Goal: Transaction & Acquisition: Subscribe to service/newsletter

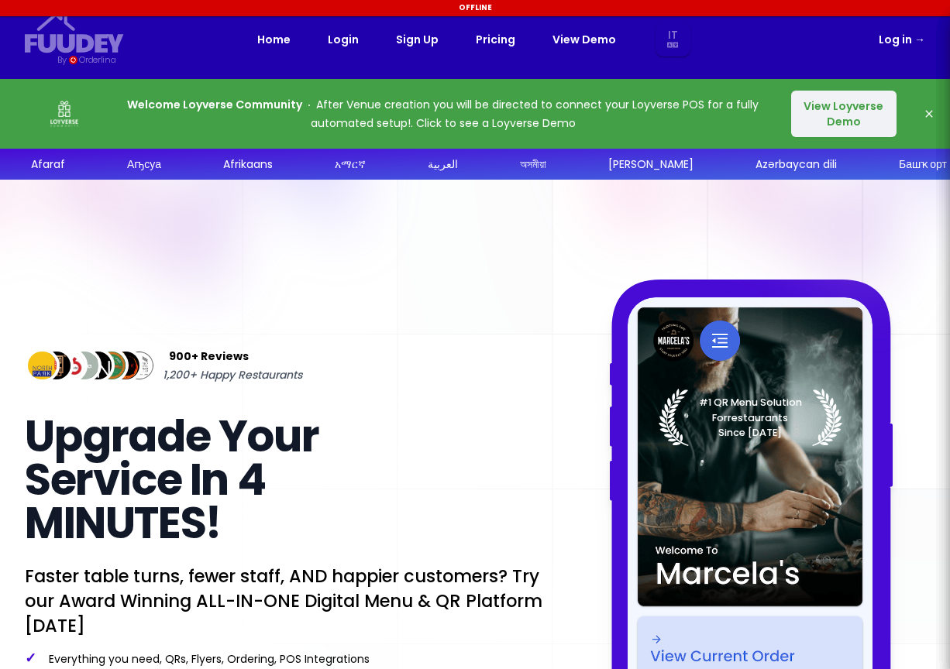
select select "it"
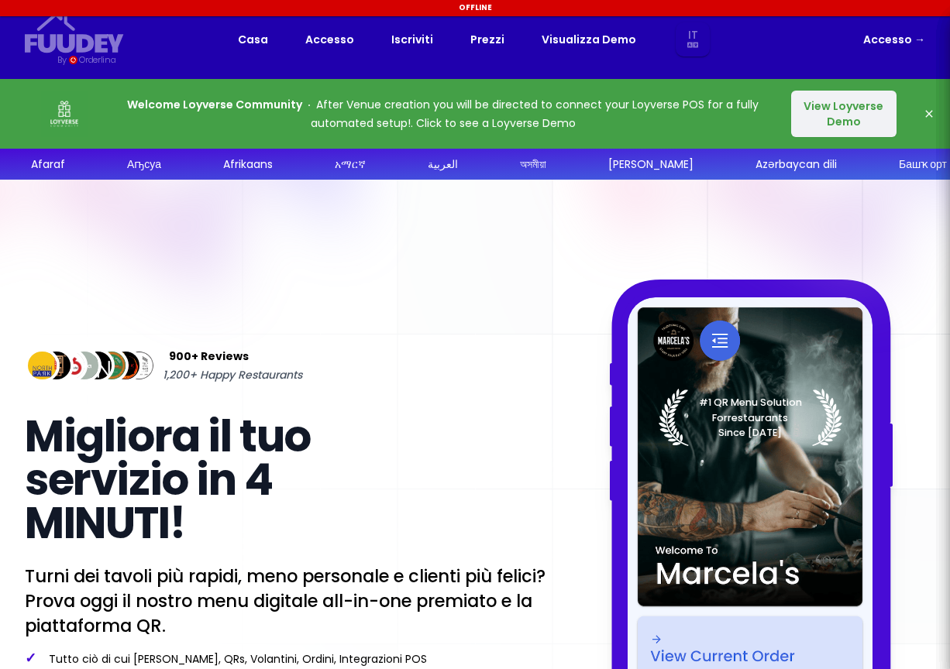
select select "it"
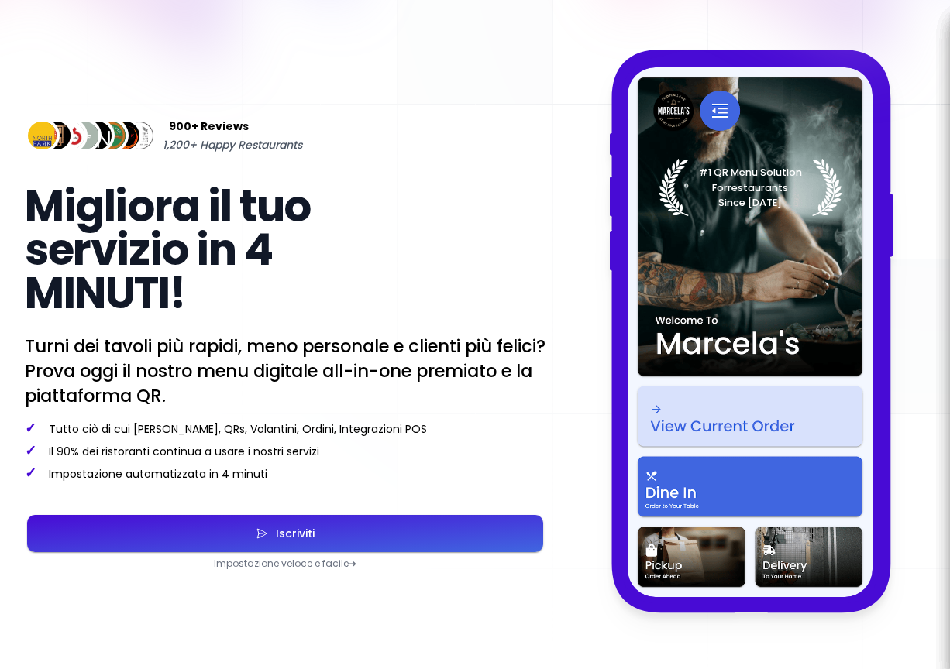
scroll to position [232, 0]
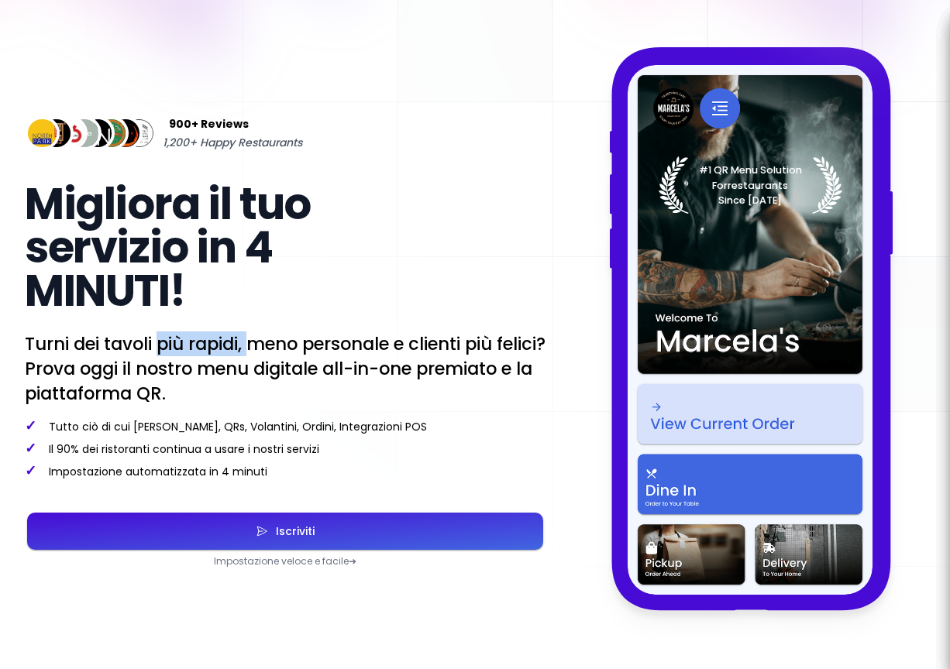
drag, startPoint x: 161, startPoint y: 332, endPoint x: 249, endPoint y: 334, distance: 88.3
click at [249, 334] on p "Turni dei tavoli più rapidi, meno personale e clienti più felici? Prova oggi il…" at bounding box center [285, 369] width 521 height 74
click at [297, 530] on div "Iscriviti" at bounding box center [291, 531] width 46 height 11
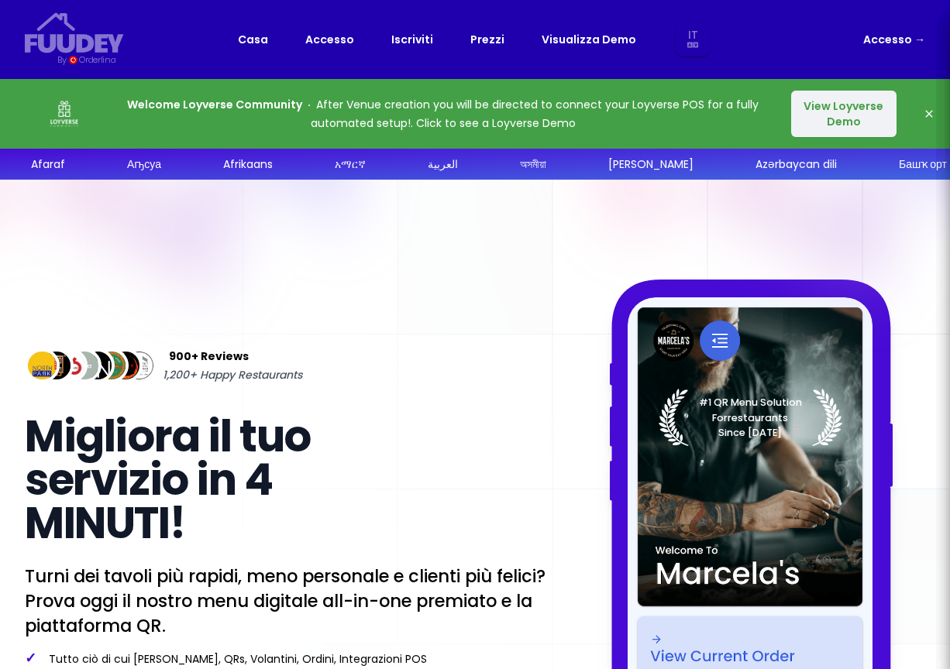
select select "it"
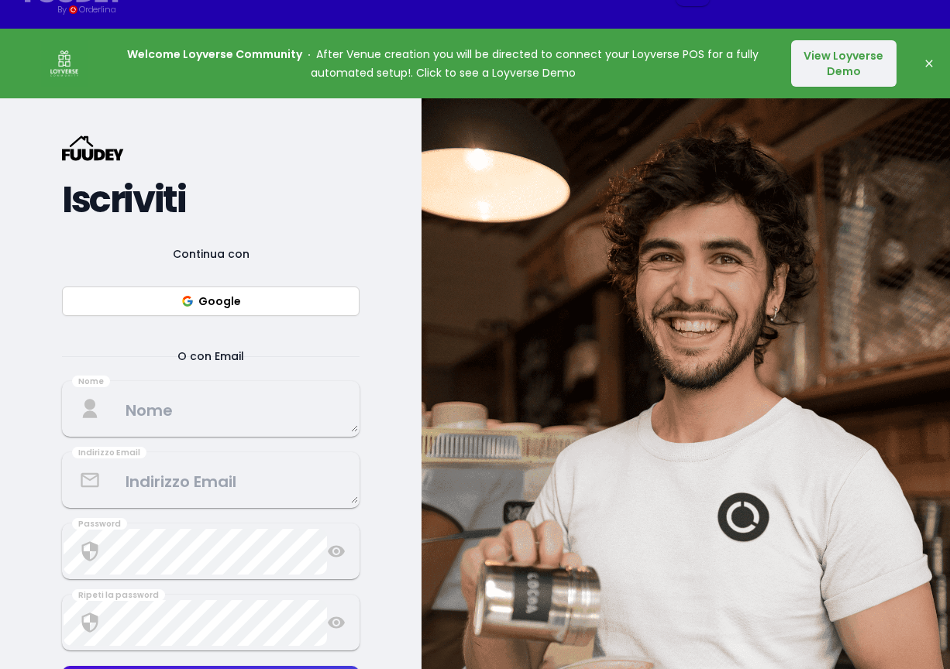
scroll to position [77, 0]
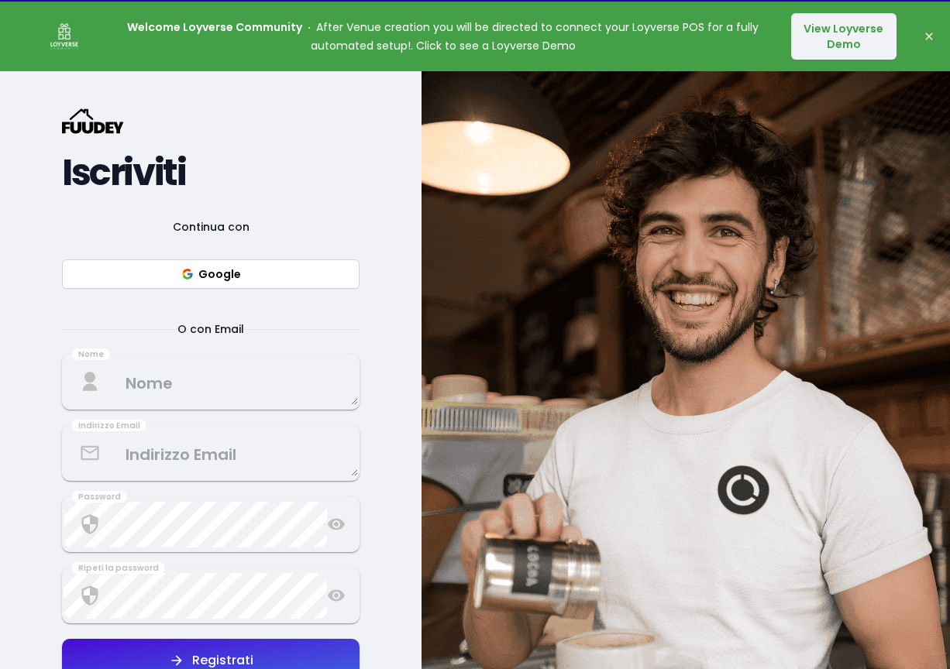
click at [225, 277] on button "Google" at bounding box center [210, 274] width 297 height 29
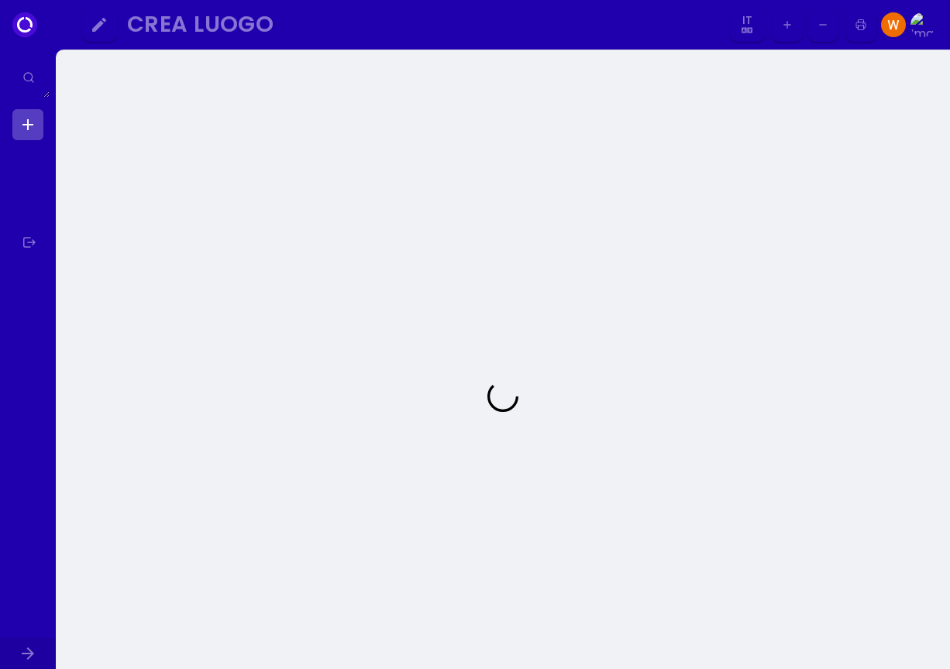
select select "it"
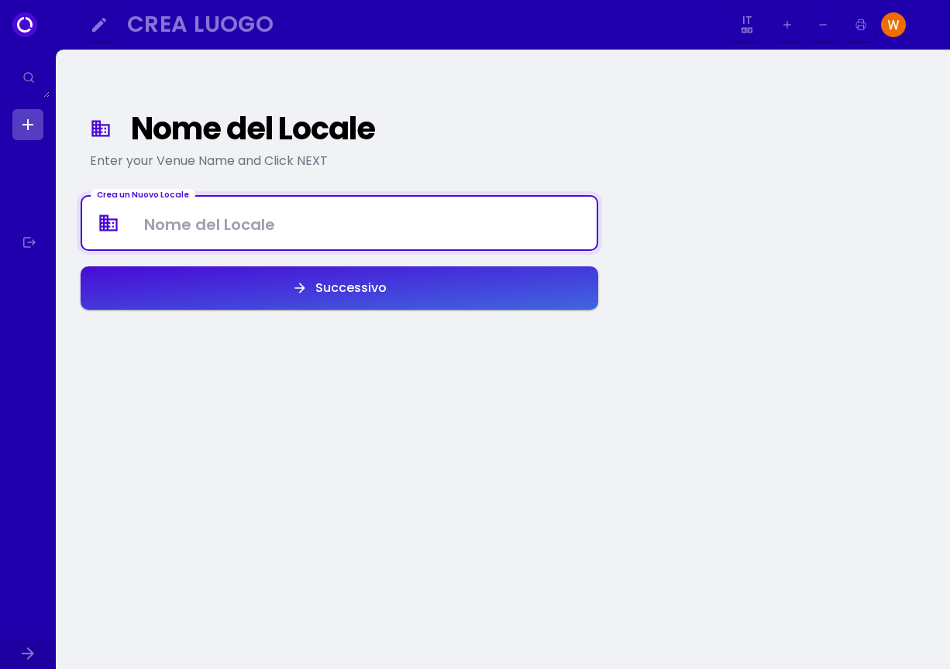
click at [290, 226] on Venue at bounding box center [339, 224] width 514 height 46
type Venue "[GEOGRAPHIC_DATA]"
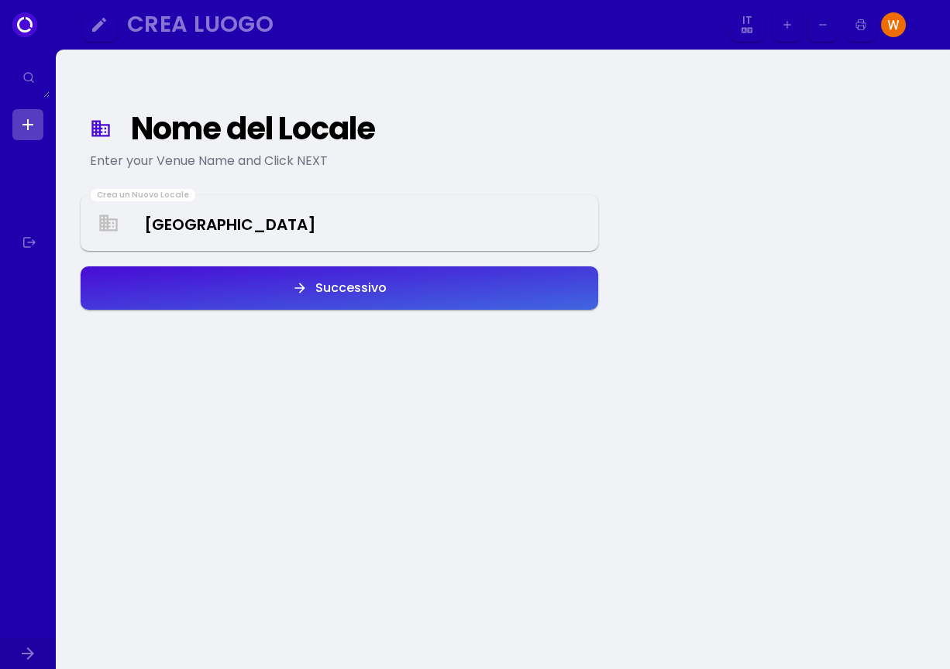
click at [350, 294] on div "Successivo" at bounding box center [347, 288] width 79 height 12
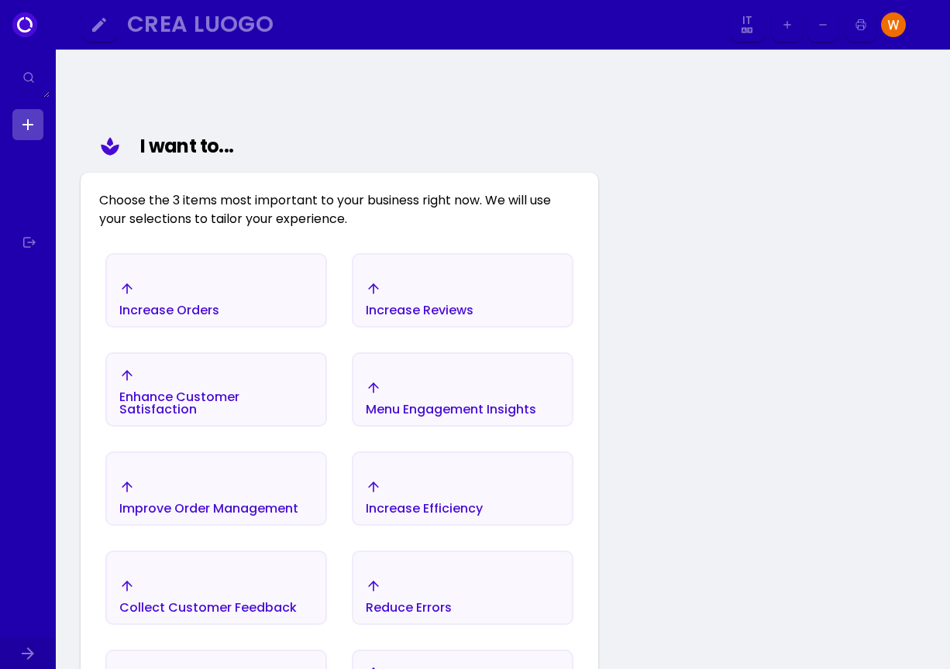
scroll to position [102, 0]
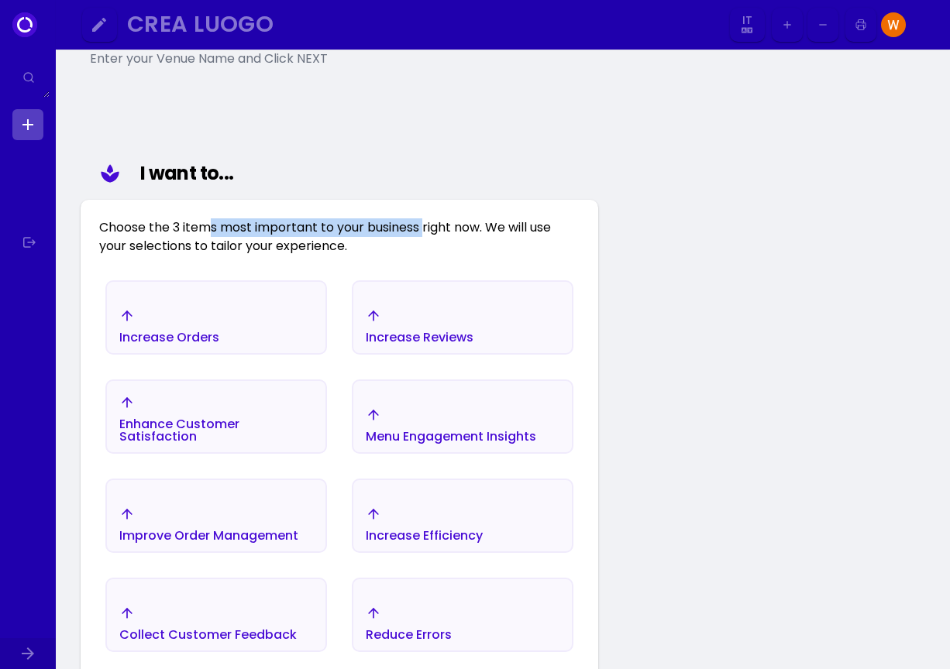
drag, startPoint x: 215, startPoint y: 225, endPoint x: 428, endPoint y: 205, distance: 214.0
click at [428, 205] on div "Choose the 3 items most important to your business right now. We will use your …" at bounding box center [339, 228] width 517 height 56
click at [169, 242] on div "Choose the 3 items most important to your business right now. We will use your …" at bounding box center [339, 228] width 517 height 56
drag, startPoint x: 156, startPoint y: 244, endPoint x: 295, endPoint y: 236, distance: 138.9
click at [295, 236] on div "Choose the 3 items most important to your business right now. We will use your …" at bounding box center [339, 228] width 517 height 56
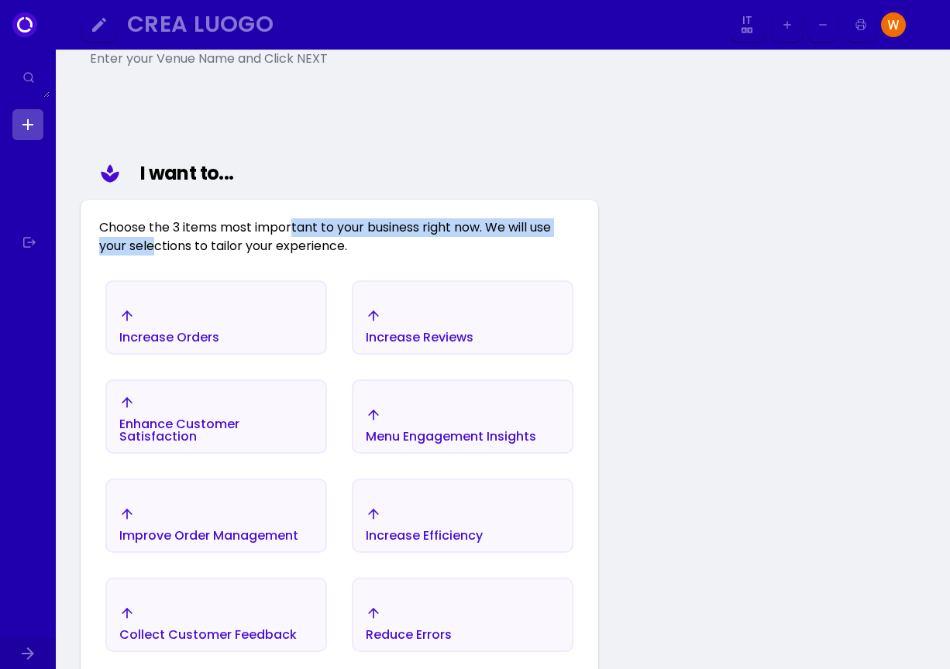
click at [295, 236] on div "Choose the 3 items most important to your business right now. We will use your …" at bounding box center [339, 228] width 517 height 56
click at [212, 524] on div "Improve Order Management" at bounding box center [208, 525] width 179 height 36
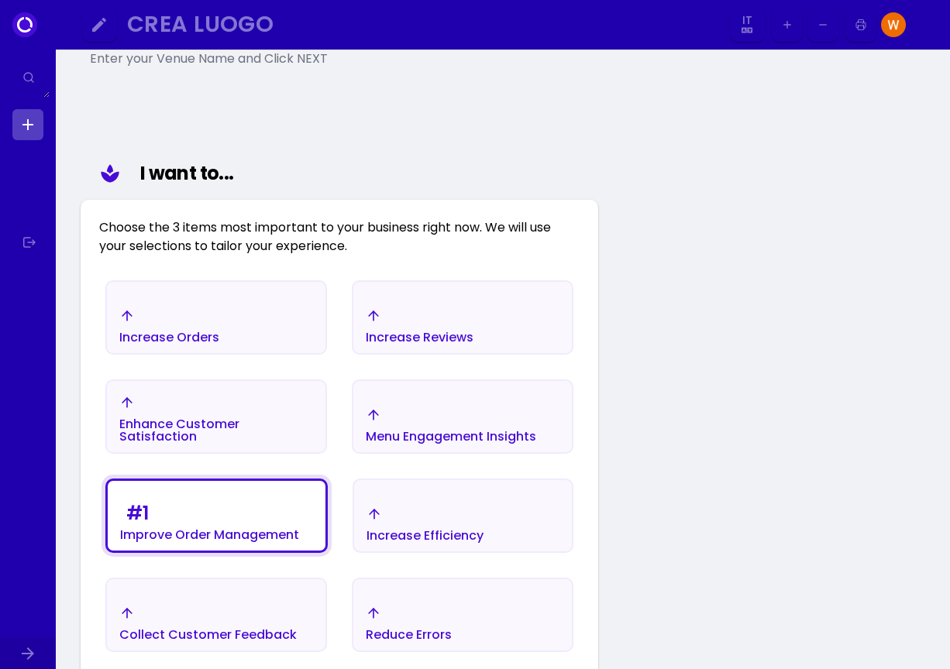
click at [253, 332] on div "Increase Orders" at bounding box center [216, 326] width 218 height 54
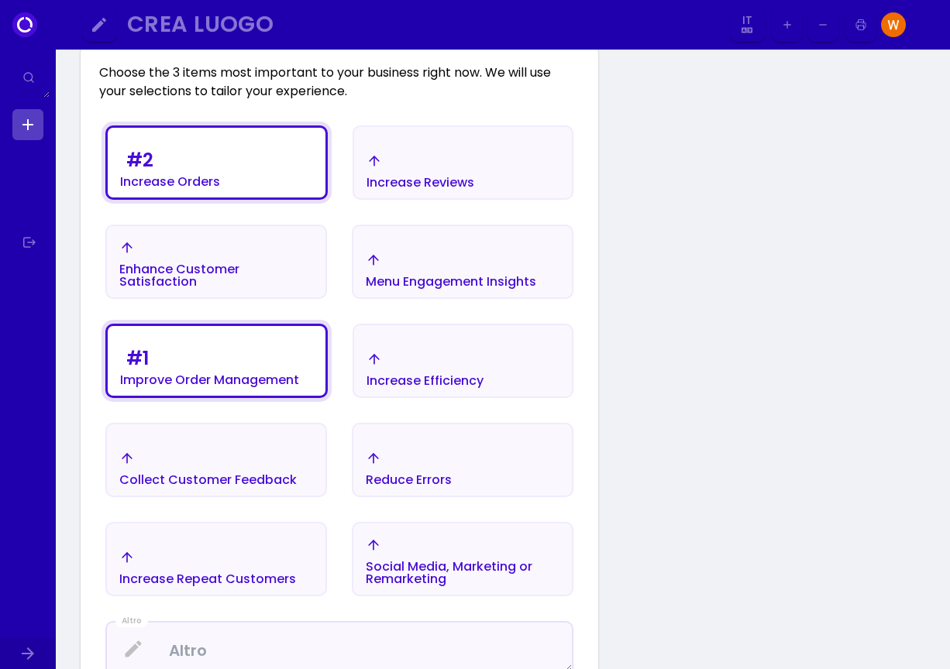
click at [442, 375] on div "Increase Efficiency" at bounding box center [424, 381] width 117 height 12
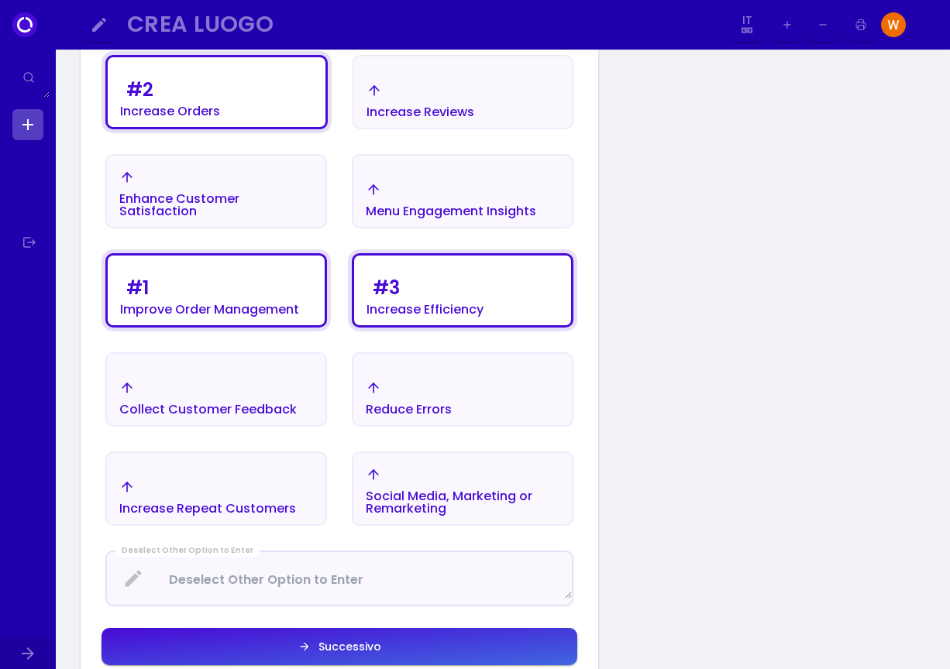
scroll to position [335, 0]
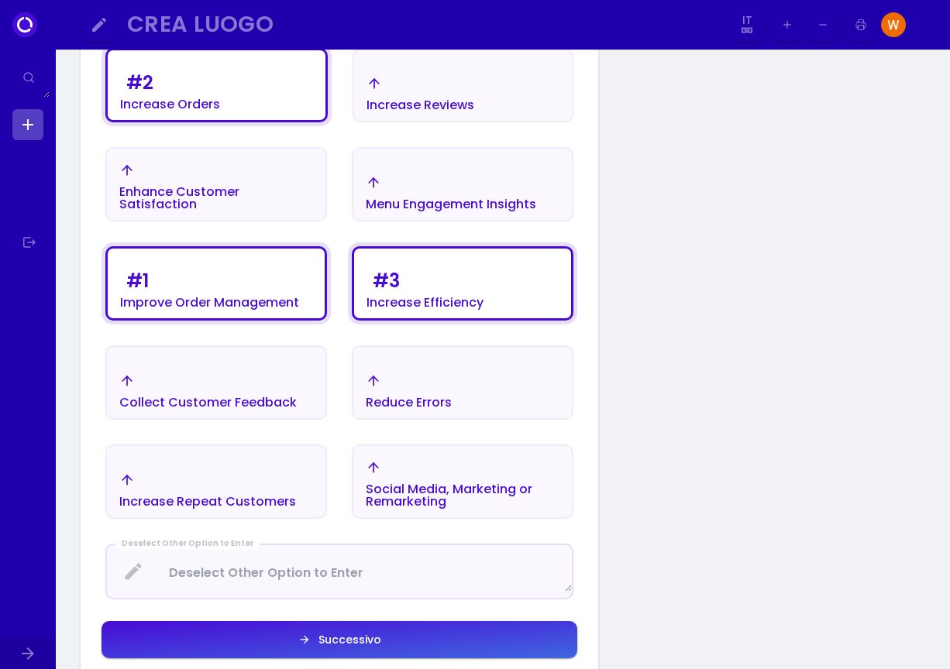
click at [330, 645] on div "Successivo" at bounding box center [346, 639] width 70 height 11
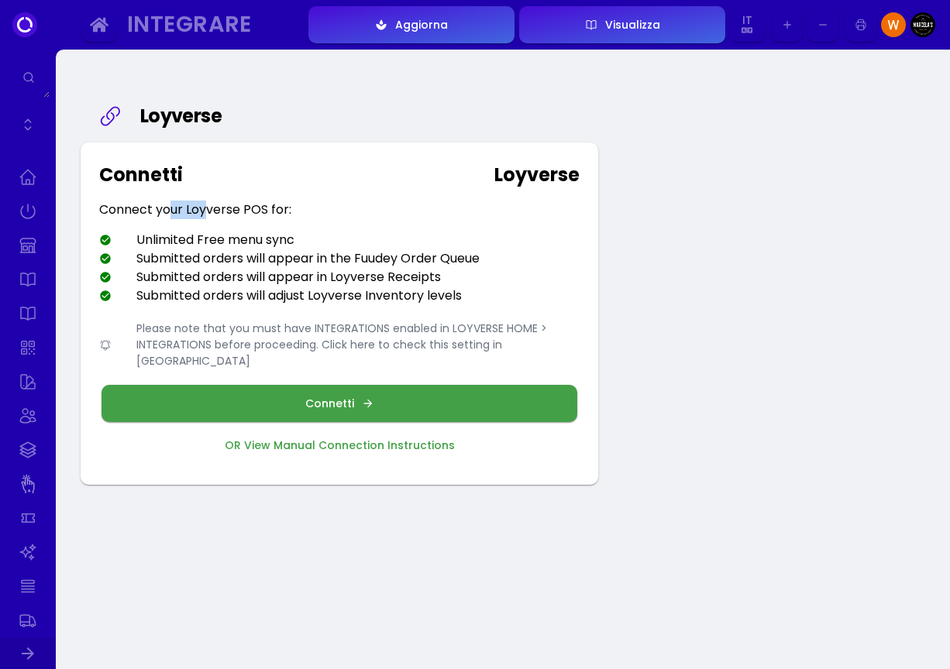
drag, startPoint x: 171, startPoint y: 210, endPoint x: 223, endPoint y: 207, distance: 52.0
click at [210, 203] on div "Connect your Loyverse POS for:" at bounding box center [195, 210] width 192 height 19
drag, startPoint x: 242, startPoint y: 257, endPoint x: 360, endPoint y: 256, distance: 118.5
click at [360, 256] on div "Submitted orders will appear in the Fuudey Order Queue" at bounding box center [289, 258] width 380 height 19
click at [277, 302] on div "Submitted orders will adjust Loyverse Inventory levels" at bounding box center [280, 296] width 363 height 19
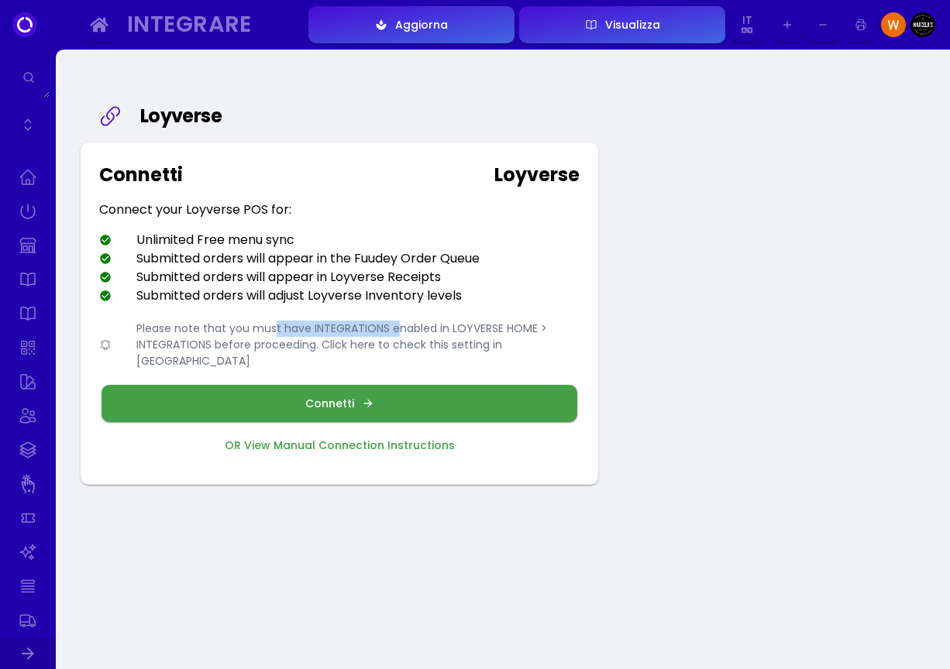
drag, startPoint x: 273, startPoint y: 326, endPoint x: 397, endPoint y: 326, distance: 123.2
click at [397, 326] on div "Please note that you must have INTEGRATIONS enabled in LOYVERSE HOME > INTEGRAT…" at bounding box center [339, 345] width 480 height 49
